Goal: Task Accomplishment & Management: Manage account settings

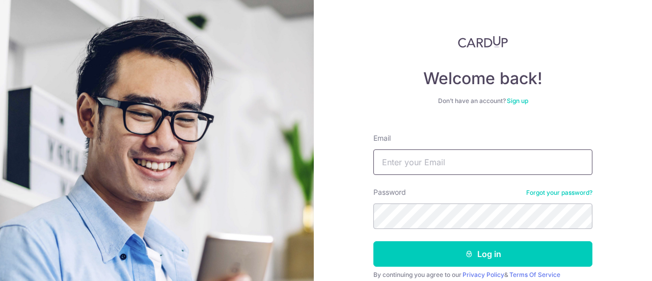
click at [412, 161] on input "Email" at bounding box center [482, 161] width 219 height 25
type input "[EMAIL_ADDRESS][DOMAIN_NAME]"
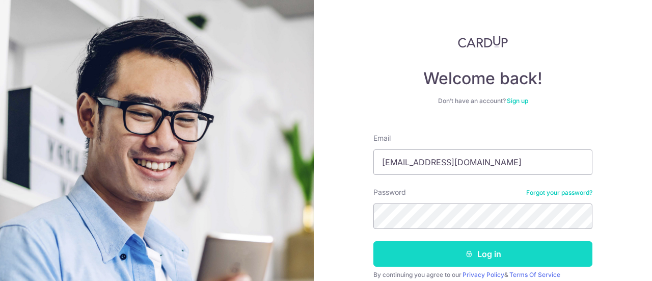
click at [468, 250] on icon "submit" at bounding box center [469, 254] width 8 height 8
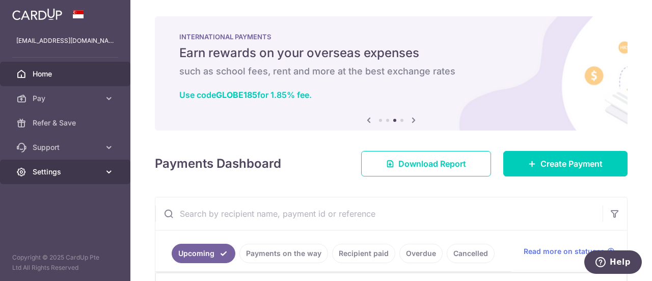
click at [39, 170] on span "Settings" at bounding box center [66, 172] width 67 height 10
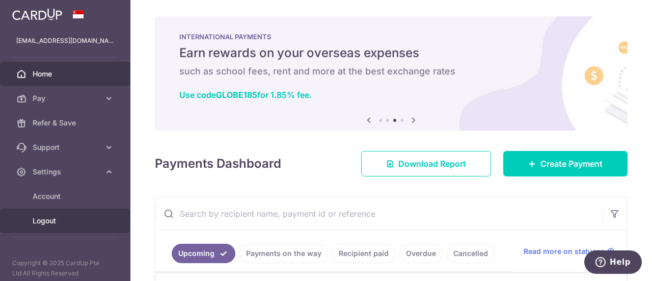
click at [43, 216] on span "Logout" at bounding box center [66, 220] width 67 height 10
